Goal: Find contact information: Find contact information

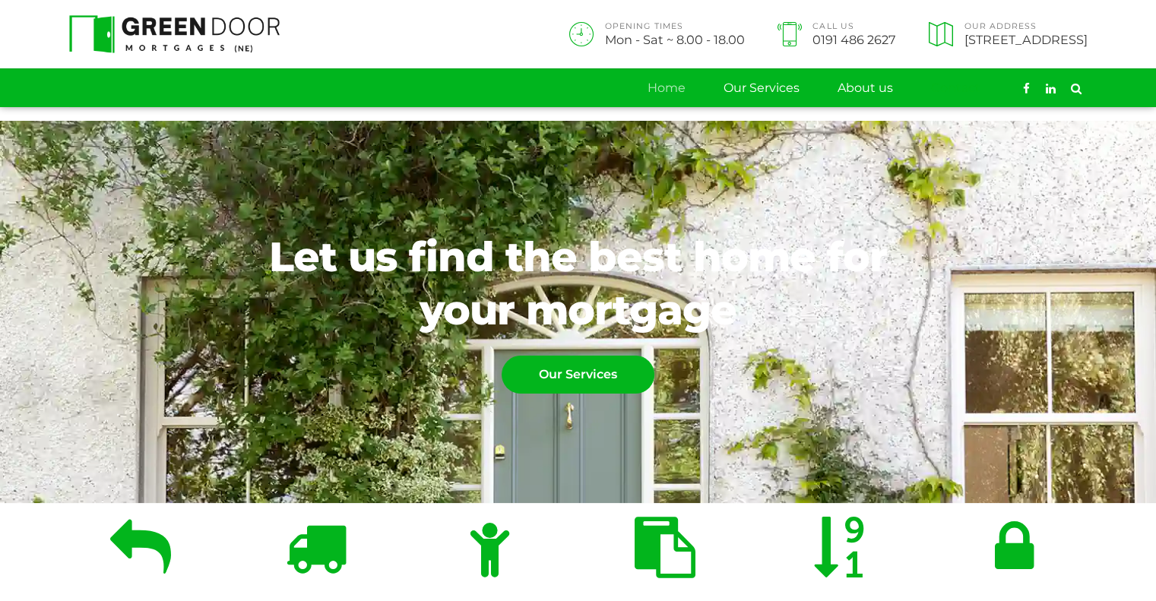
click at [954, 90] on link "Contact" at bounding box center [955, 88] width 49 height 38
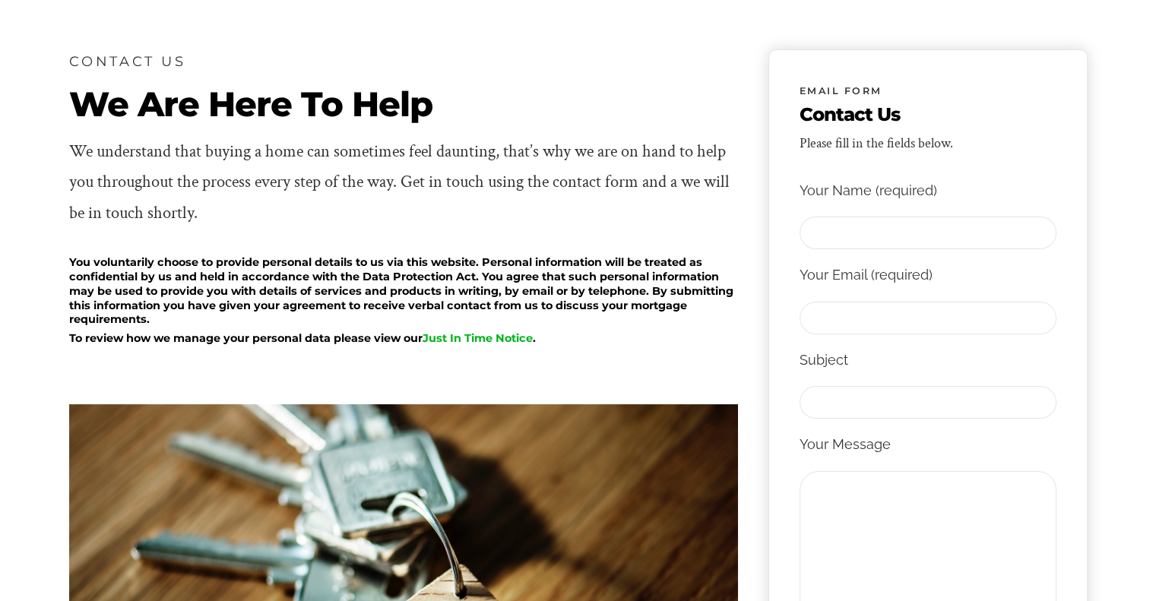
scroll to position [176, 0]
